Goal: Check status: Check status

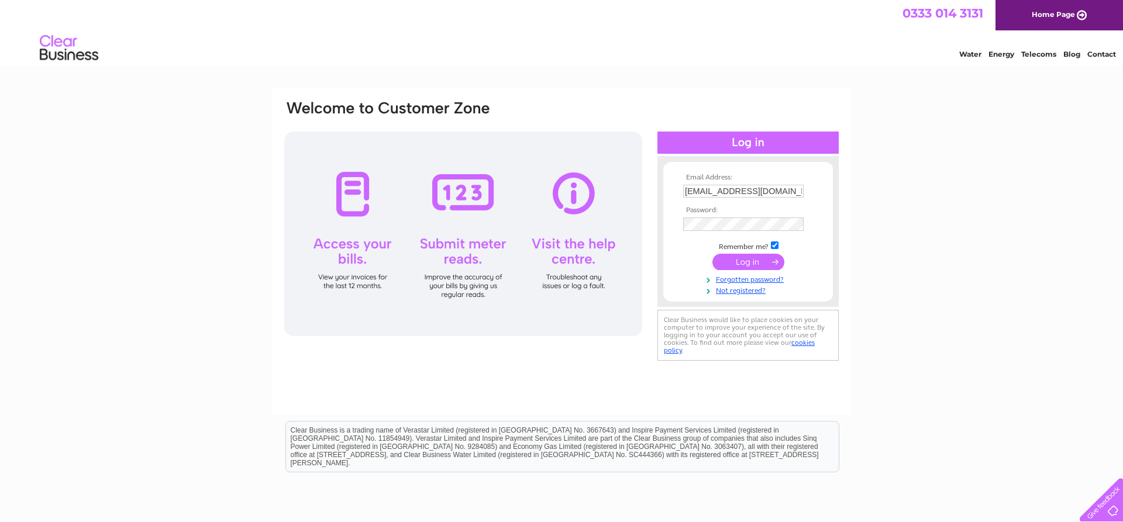
click at [746, 258] on input "submit" at bounding box center [748, 262] width 72 height 16
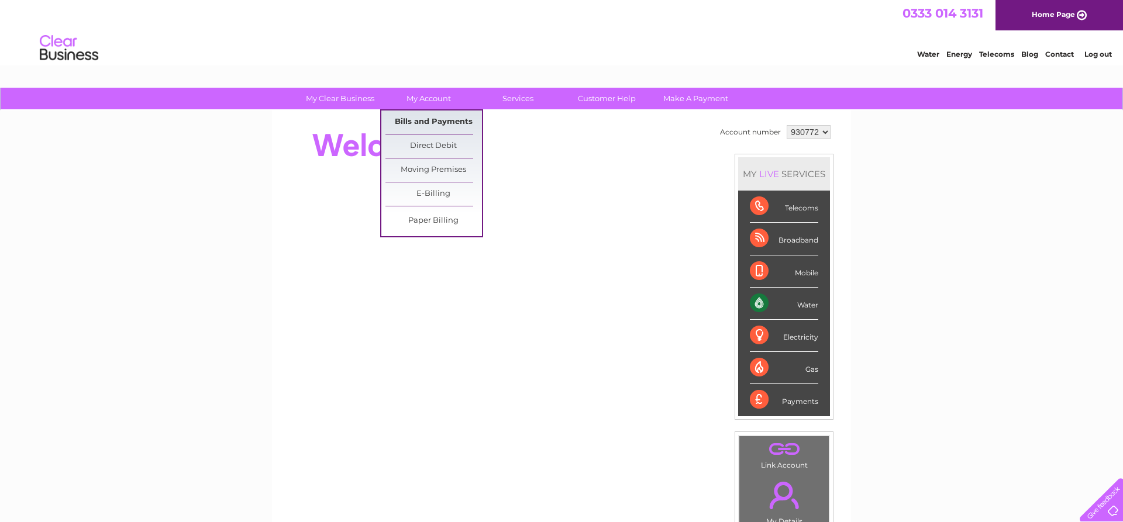
click at [436, 118] on link "Bills and Payments" at bounding box center [433, 122] width 97 height 23
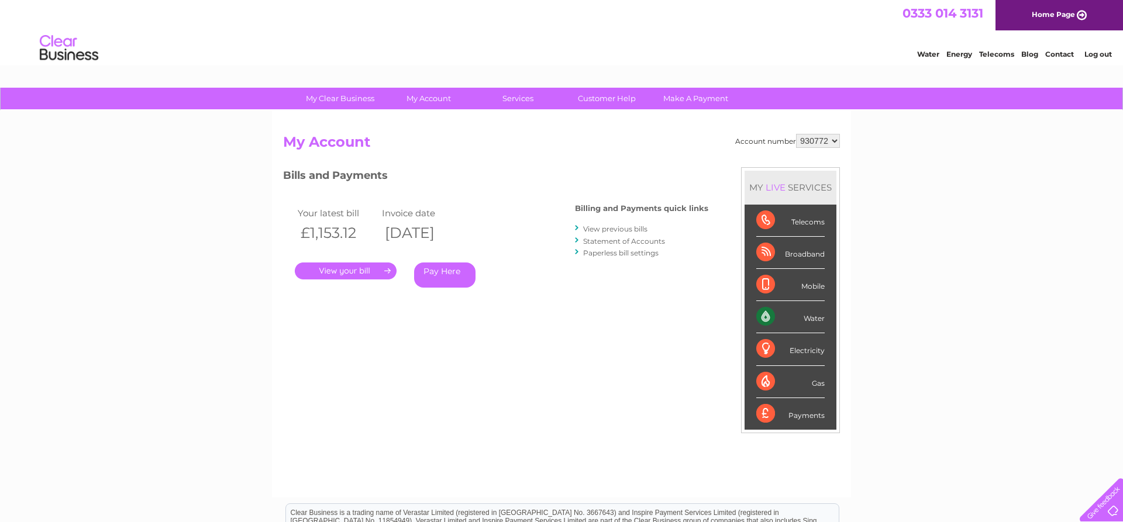
click at [349, 274] on link "." at bounding box center [346, 271] width 102 height 17
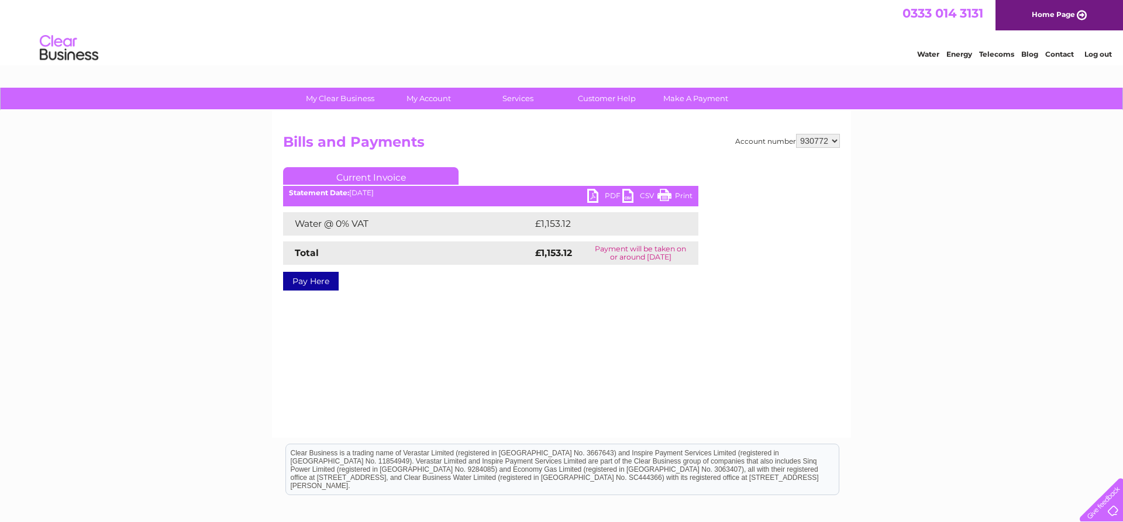
click at [594, 198] on link "PDF" at bounding box center [604, 197] width 35 height 17
